Goal: Information Seeking & Learning: Learn about a topic

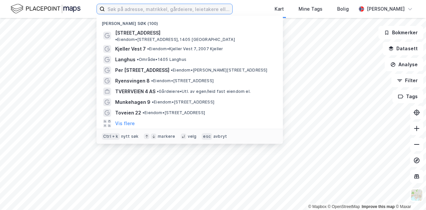
click at [191, 5] on input at bounding box center [168, 9] width 127 height 10
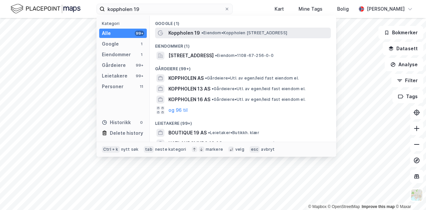
click at [176, 30] on span "Koppholen 19" at bounding box center [184, 33] width 32 height 8
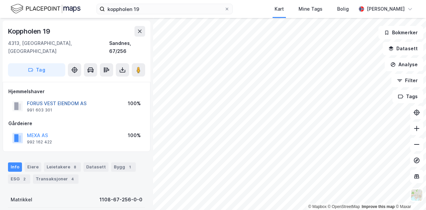
click at [0, 0] on button "FORUS VEST EIENDOM AS" at bounding box center [0, 0] width 0 height 0
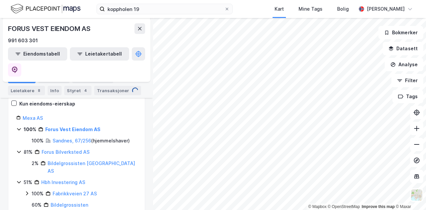
scroll to position [100, 0]
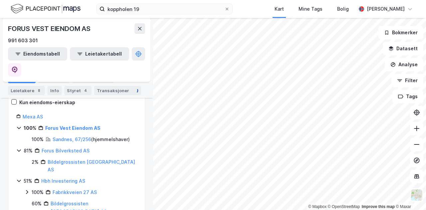
click at [76, 147] on div "Forus Bilverksted AS" at bounding box center [66, 151] width 48 height 8
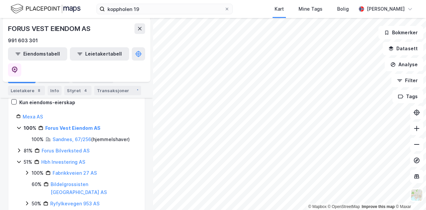
scroll to position [89, 0]
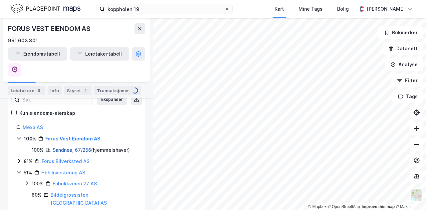
click at [79, 147] on link "Sandnes, 67/256" at bounding box center [72, 150] width 39 height 6
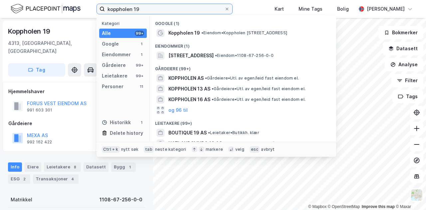
drag, startPoint x: 146, startPoint y: 6, endPoint x: 66, endPoint y: 13, distance: 79.8
click at [66, 13] on div "koppholen 19 Kategori Alle 99+ Google 1 Eiendommer 1 Gårdeiere 99+ Leietakere 9…" at bounding box center [213, 9] width 426 height 18
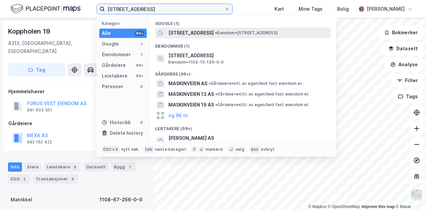
type input "[STREET_ADDRESS]"
click at [181, 29] on span "[STREET_ADDRESS]" at bounding box center [190, 33] width 45 height 8
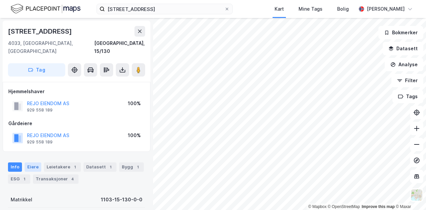
click at [33, 162] on div "Eiere" at bounding box center [33, 166] width 17 height 9
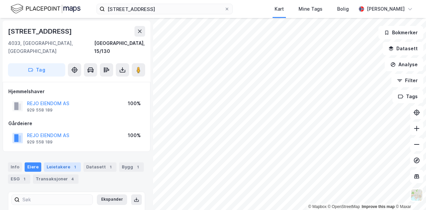
click at [54, 162] on div "Leietakere 1" at bounding box center [62, 166] width 37 height 9
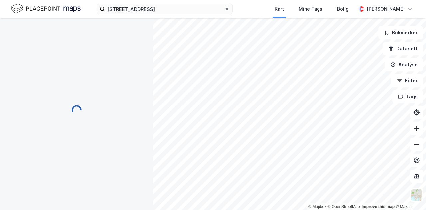
scroll to position [0, 0]
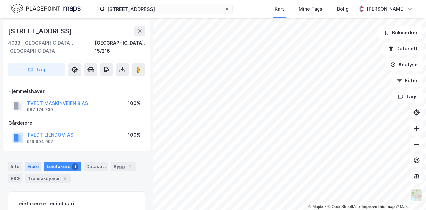
click at [28, 162] on div "Eiere" at bounding box center [33, 166] width 17 height 9
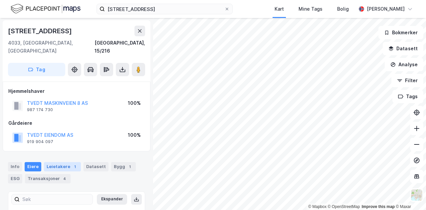
scroll to position [49, 0]
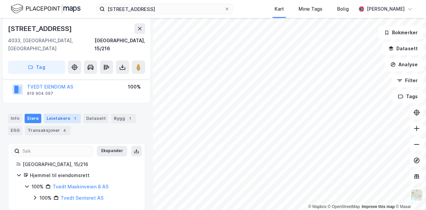
click at [66, 114] on div "Leietakere 1" at bounding box center [62, 118] width 37 height 9
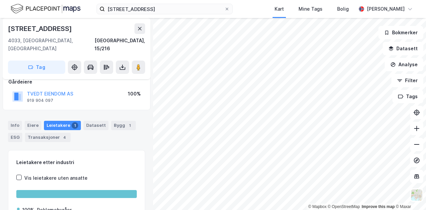
scroll to position [14, 0]
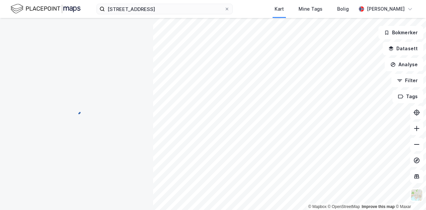
scroll to position [14, 0]
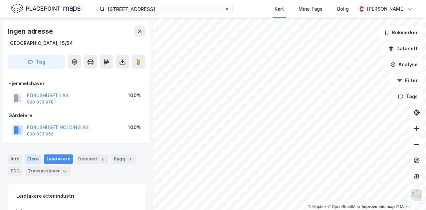
click at [35, 160] on div "Eiere" at bounding box center [33, 158] width 17 height 9
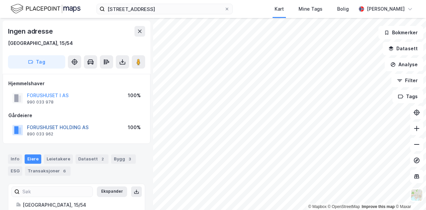
click at [0, 0] on button "FORUSHUSET HOLDING AS" at bounding box center [0, 0] width 0 height 0
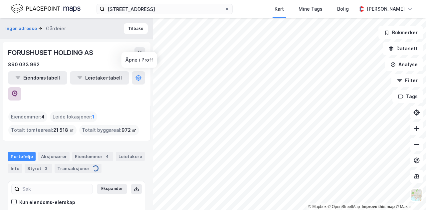
click at [18, 90] on icon at bounding box center [14, 93] width 7 height 7
